Goal: Use online tool/utility: Utilize a website feature to perform a specific function

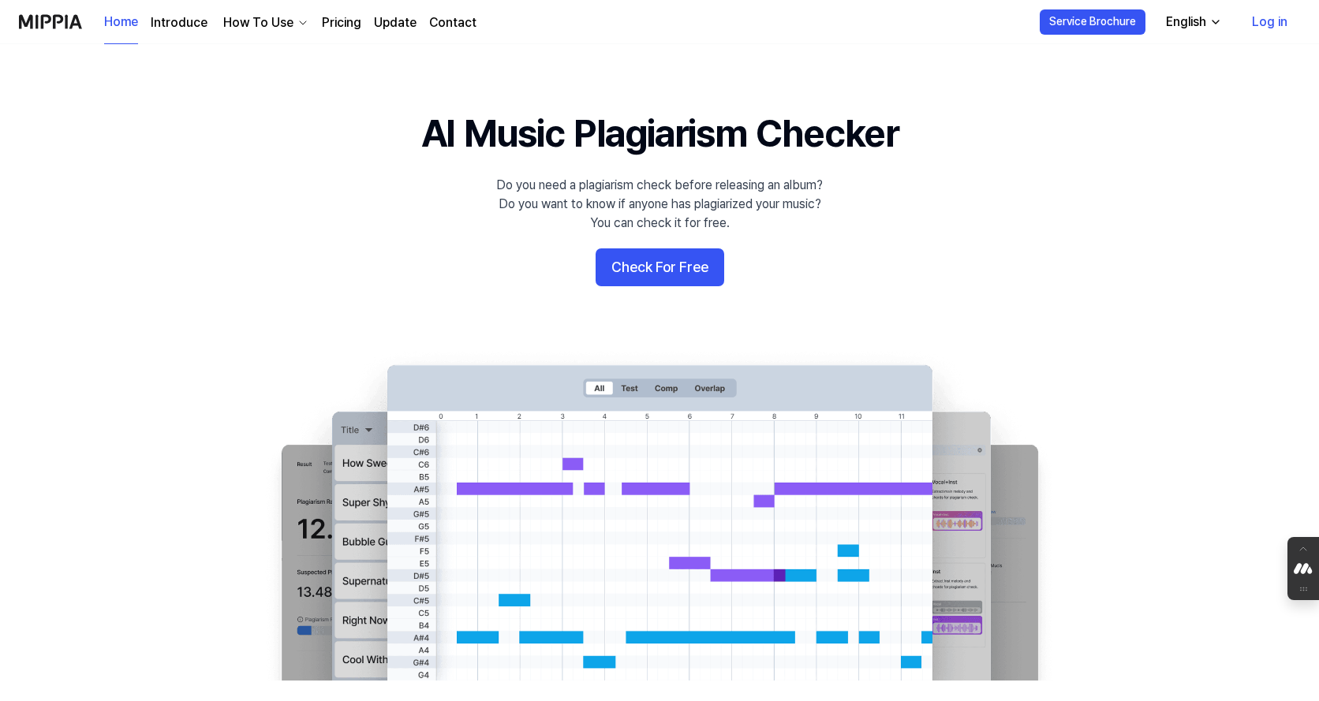
click at [1269, 21] on link "Log in" at bounding box center [1269, 22] width 61 height 44
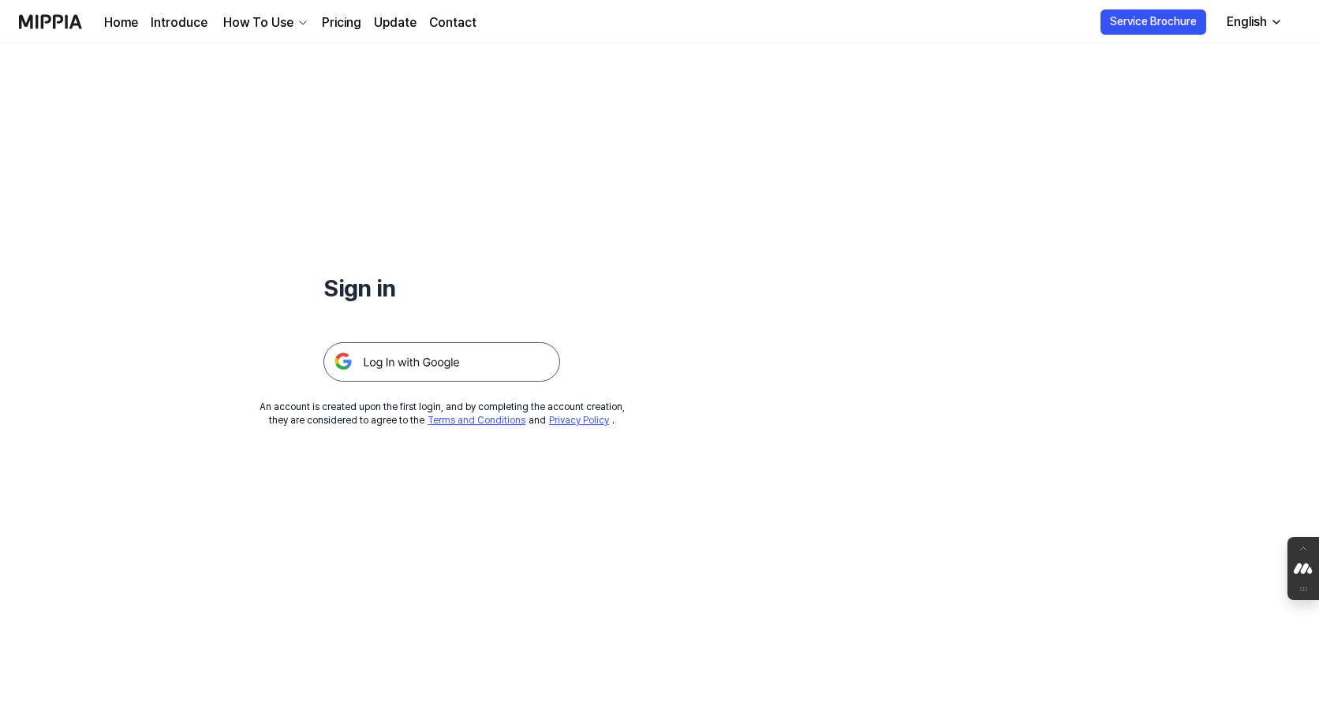
click at [466, 360] on img at bounding box center [441, 361] width 237 height 39
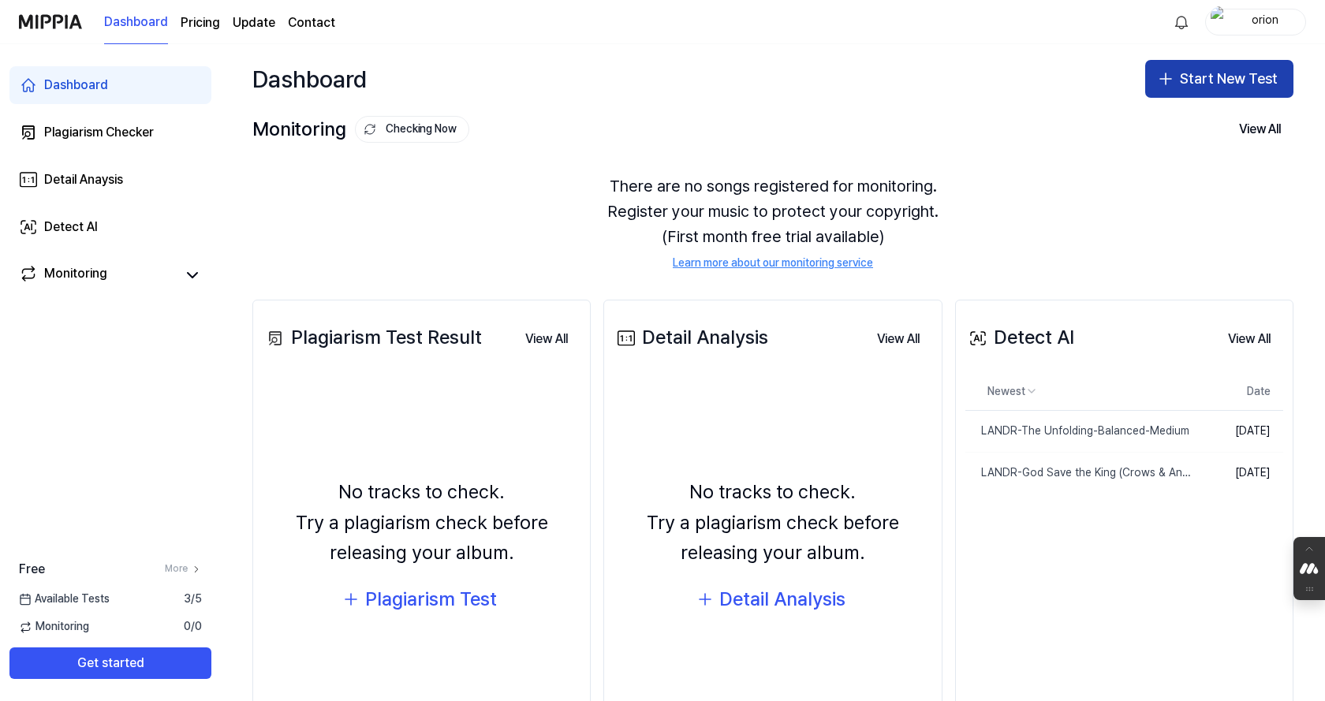
click at [1196, 83] on button "Start New Test" at bounding box center [1220, 79] width 148 height 38
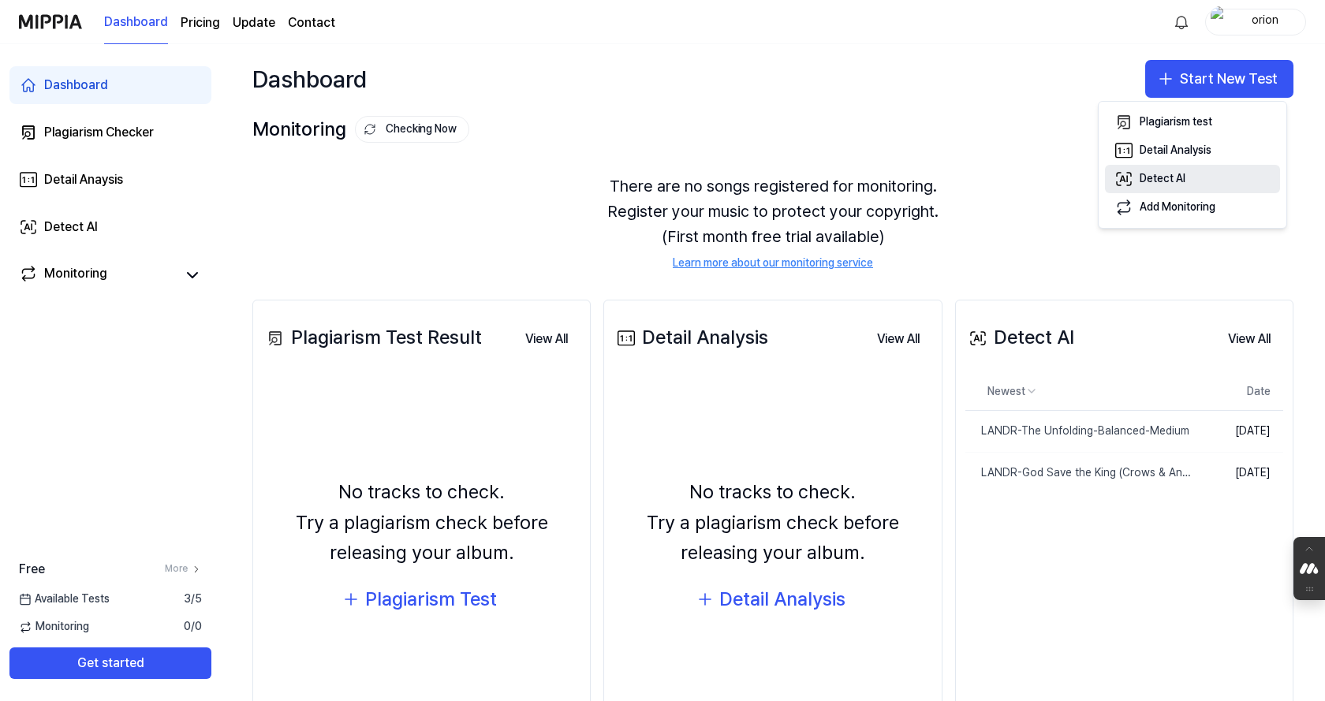
click at [1198, 181] on button "Detect AI" at bounding box center [1192, 179] width 175 height 28
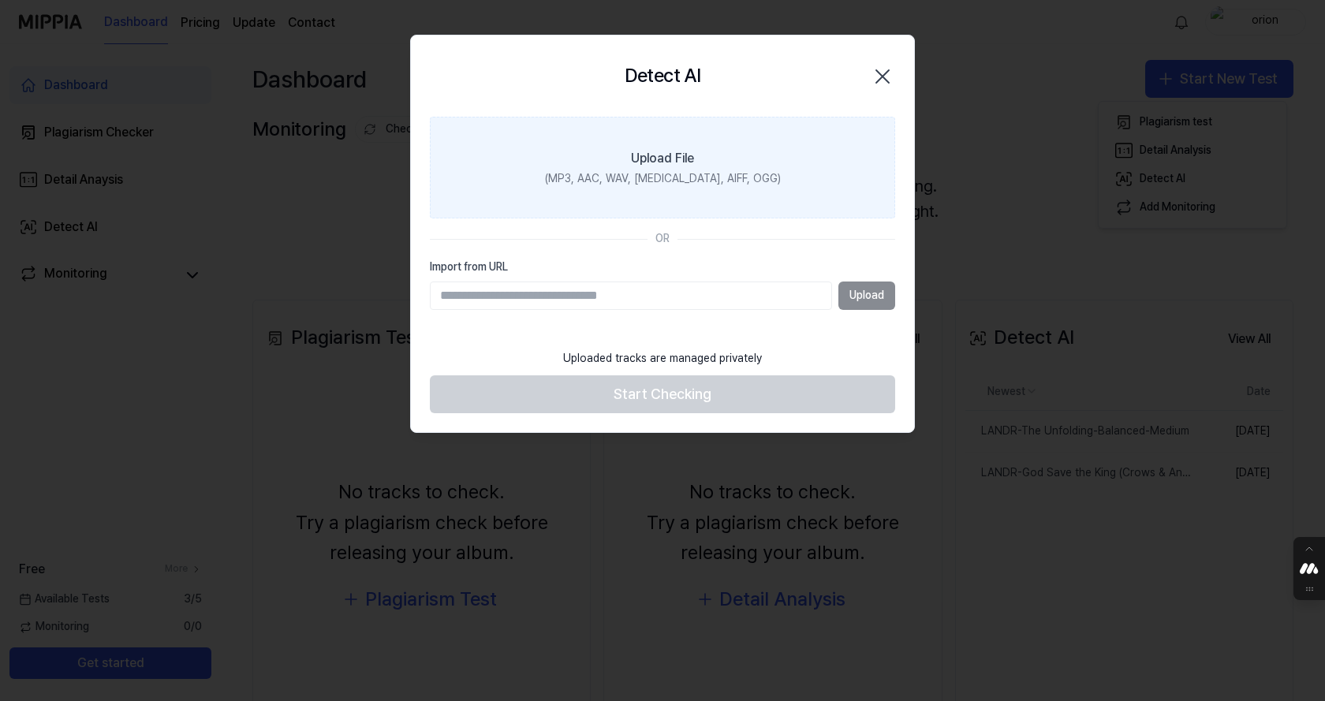
click at [693, 174] on div "(MP3, AAC, WAV, FLAC, AIFF, OGG)" at bounding box center [663, 179] width 236 height 16
click at [0, 0] on input "Upload File (MP3, AAC, WAV, FLAC, AIFF, OGG)" at bounding box center [0, 0] width 0 height 0
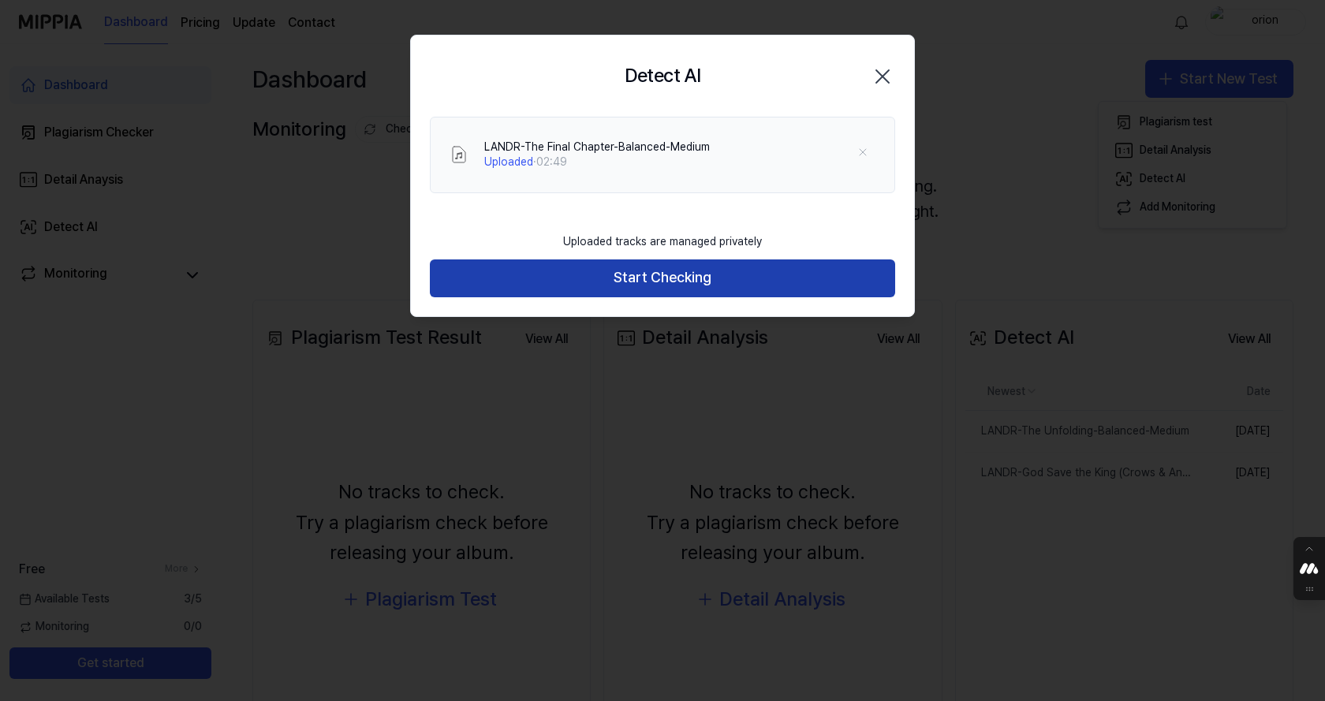
click at [800, 285] on button "Start Checking" at bounding box center [662, 279] width 465 height 38
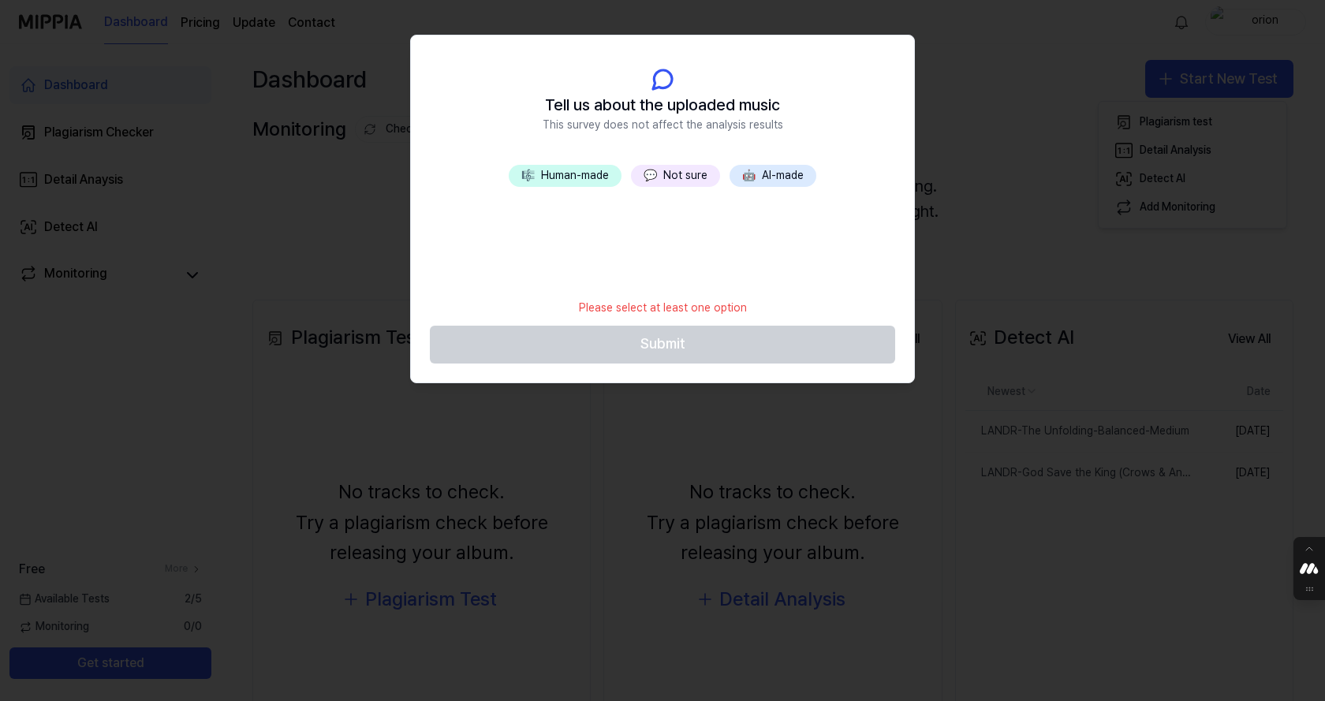
click at [544, 169] on button "🎼 Human-made" at bounding box center [565, 176] width 113 height 22
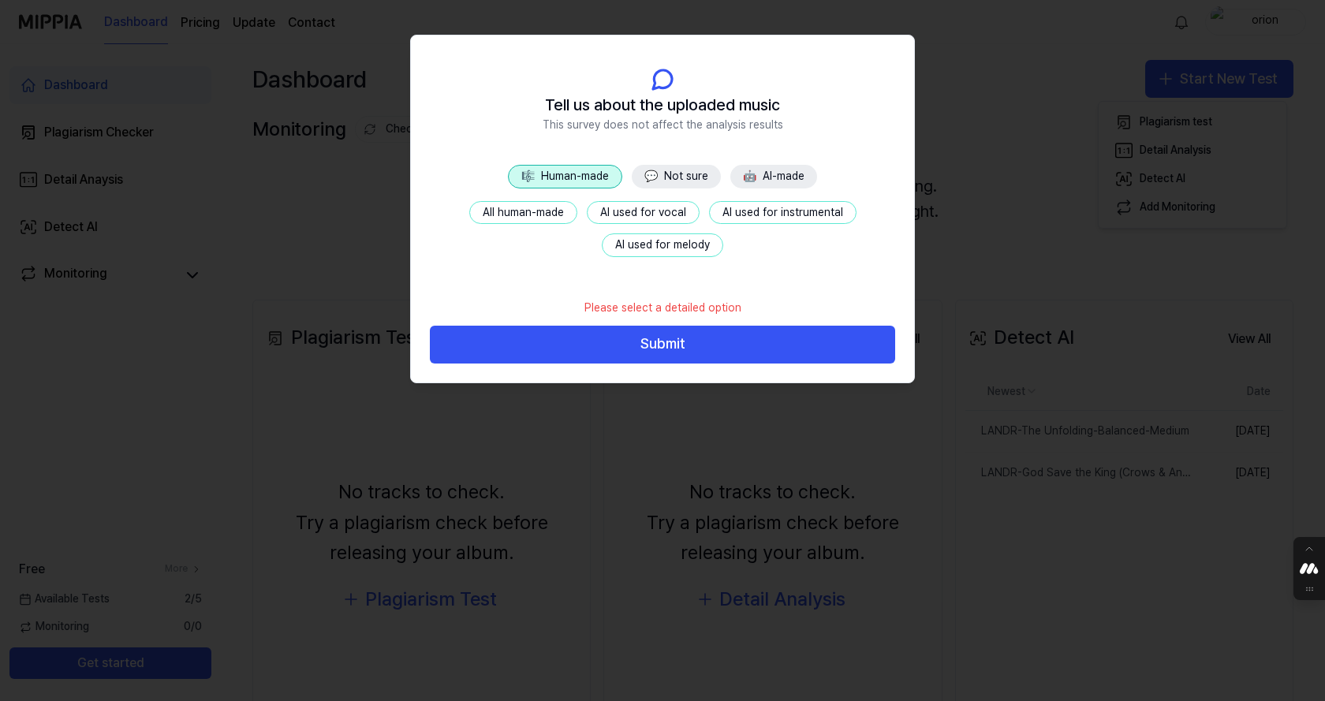
click at [540, 216] on button "All human-made" at bounding box center [523, 213] width 108 height 24
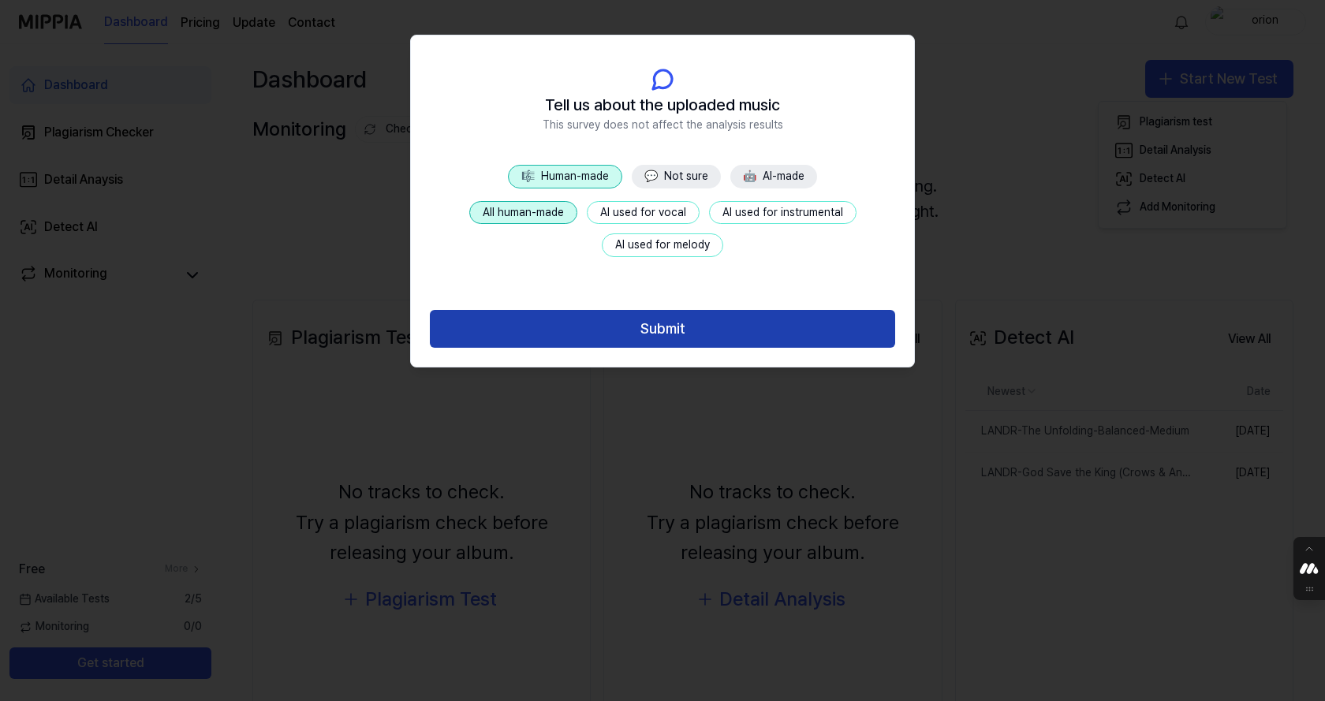
click at [601, 327] on button "Submit" at bounding box center [662, 329] width 465 height 38
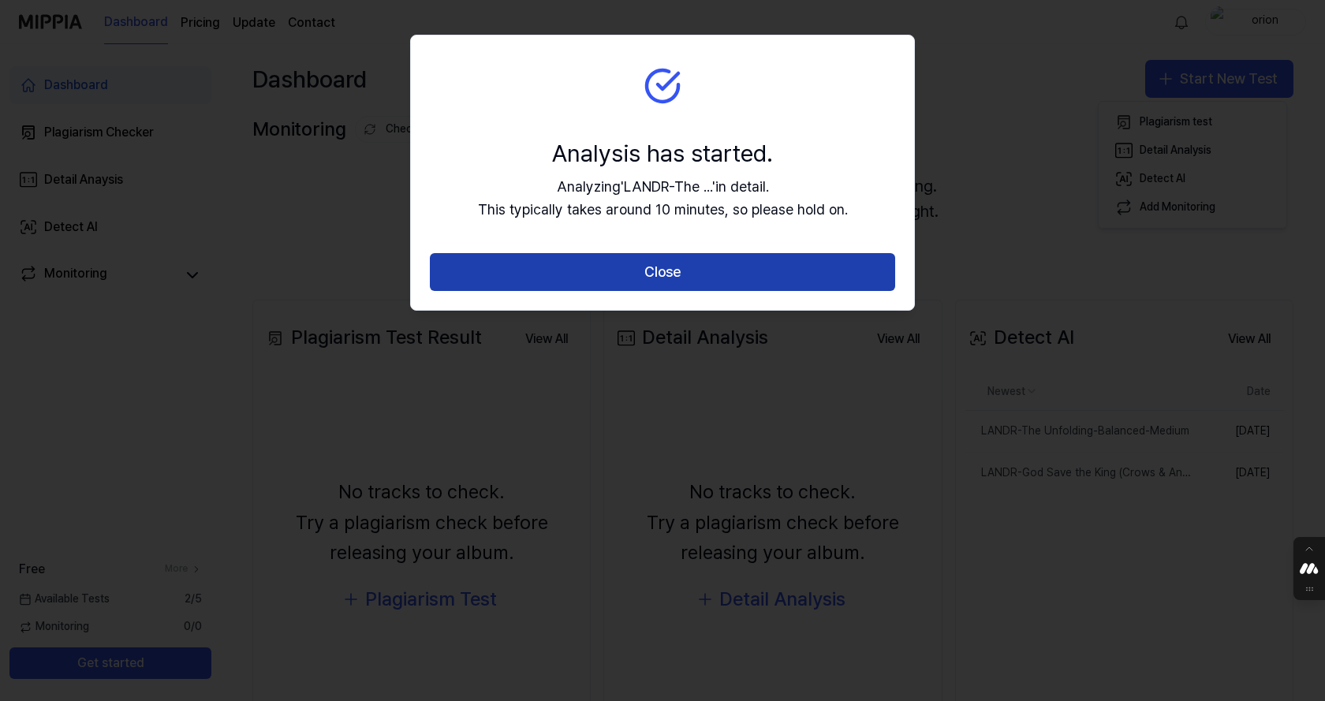
click at [651, 274] on button "Close" at bounding box center [662, 272] width 465 height 38
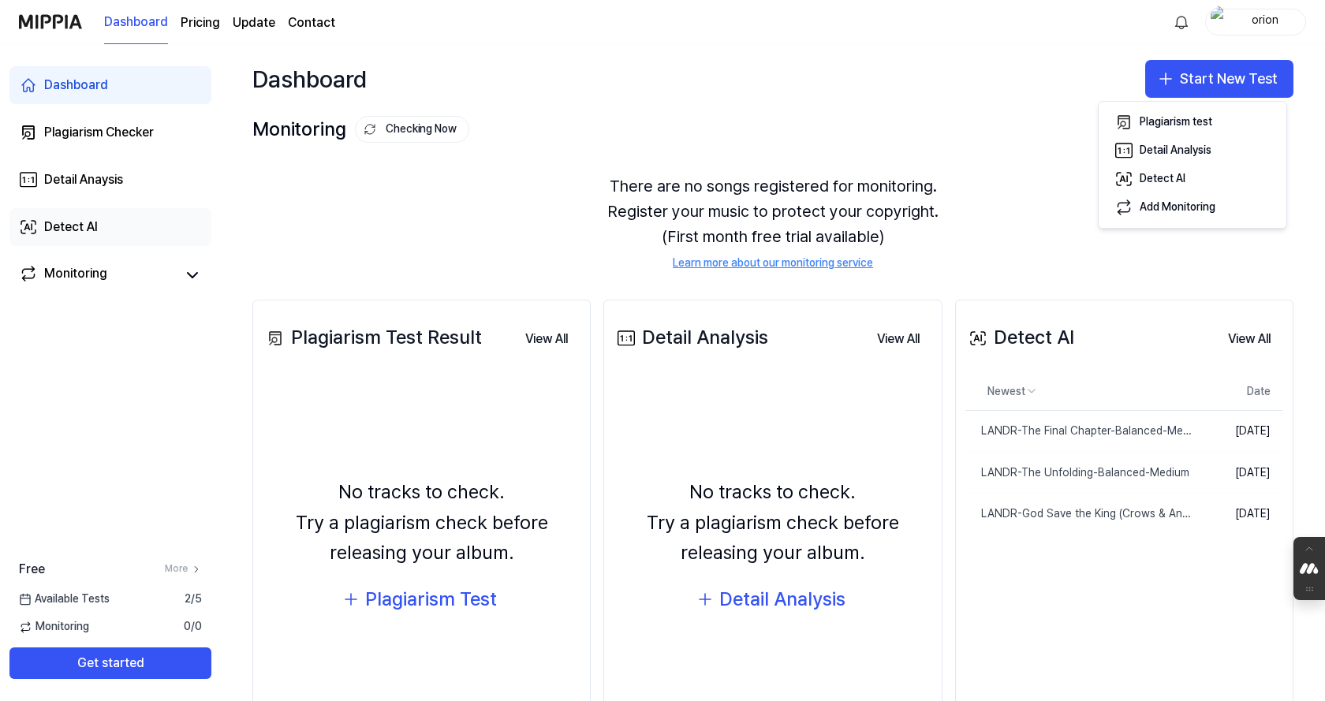
click at [98, 232] on link "Detect AI" at bounding box center [110, 227] width 202 height 38
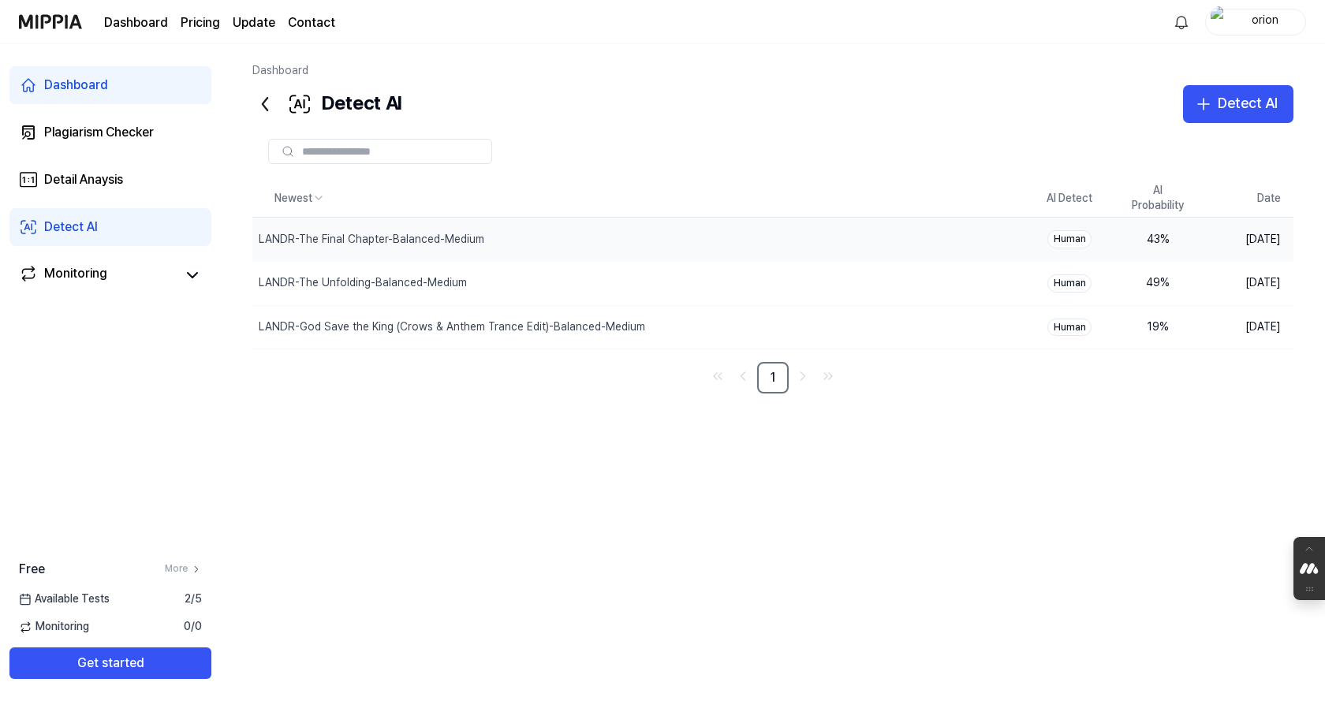
click at [1053, 243] on div "Human" at bounding box center [1070, 239] width 44 height 18
